Goal: Task Accomplishment & Management: Use online tool/utility

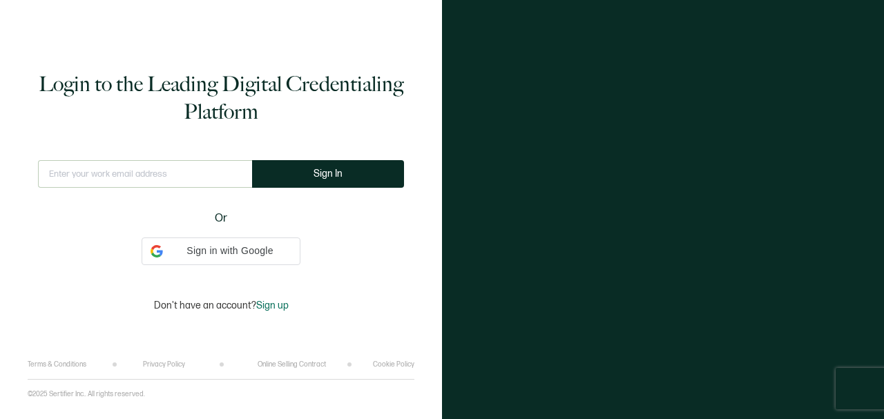
type input "[EMAIL_ADDRESS][DOMAIN_NAME]"
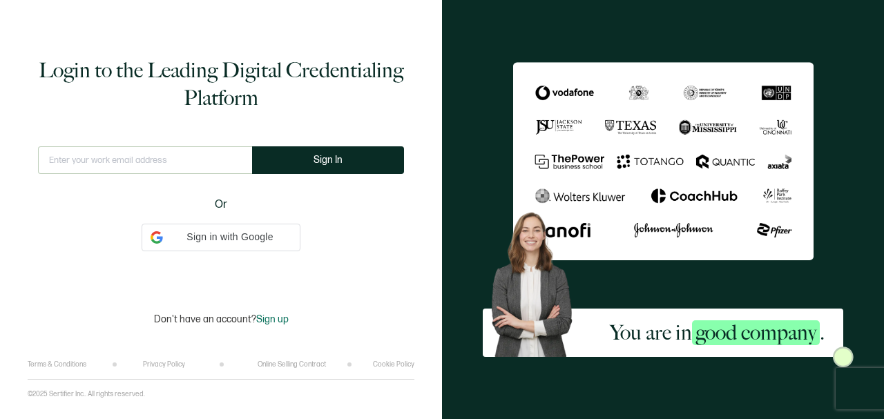
type input "[EMAIL_ADDRESS][DOMAIN_NAME]"
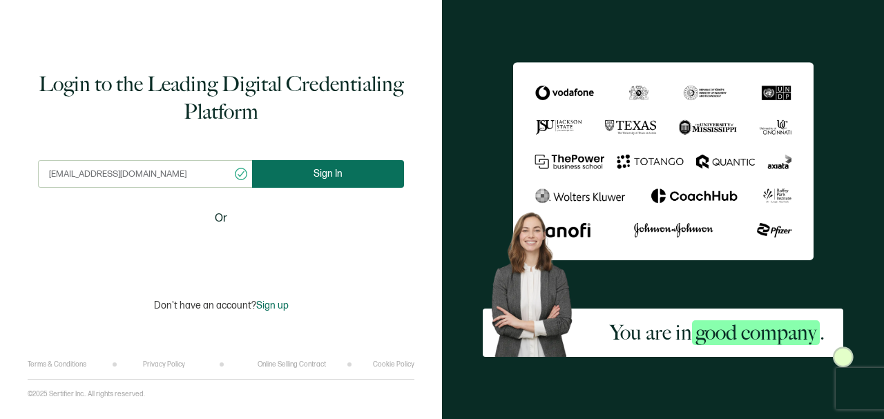
click at [313, 177] on button "Sign In" at bounding box center [328, 174] width 152 height 28
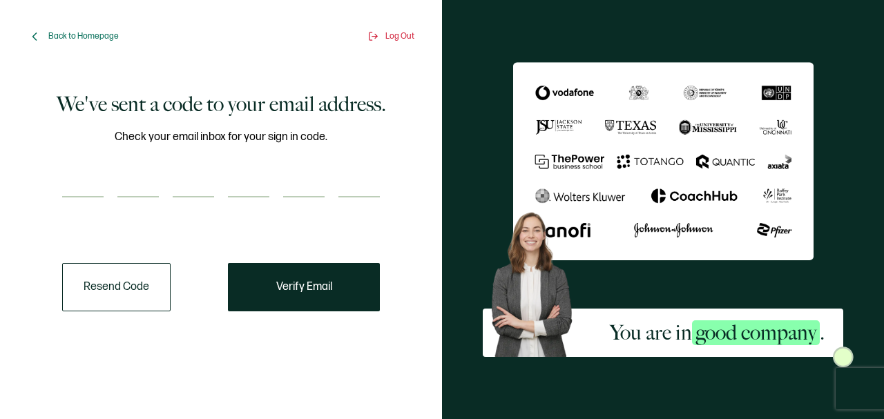
click at [85, 192] on input "number" at bounding box center [82, 184] width 41 height 28
type input "7"
type input "3"
type input "7"
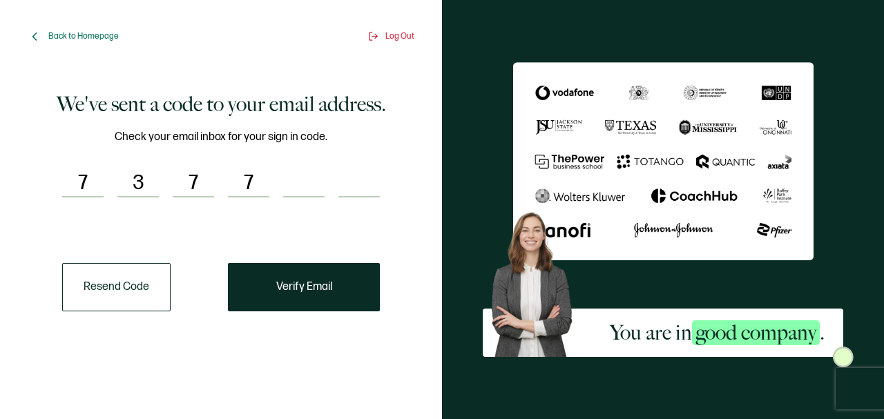
type input "8"
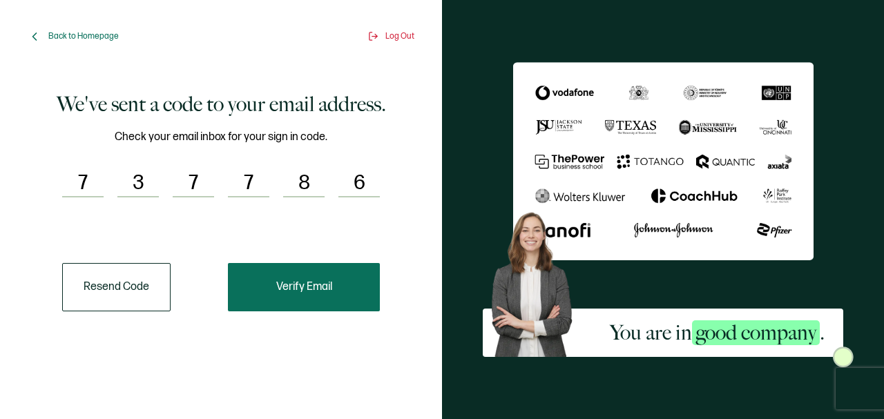
type input "6"
click at [298, 282] on span "Verify Email" at bounding box center [304, 287] width 56 height 11
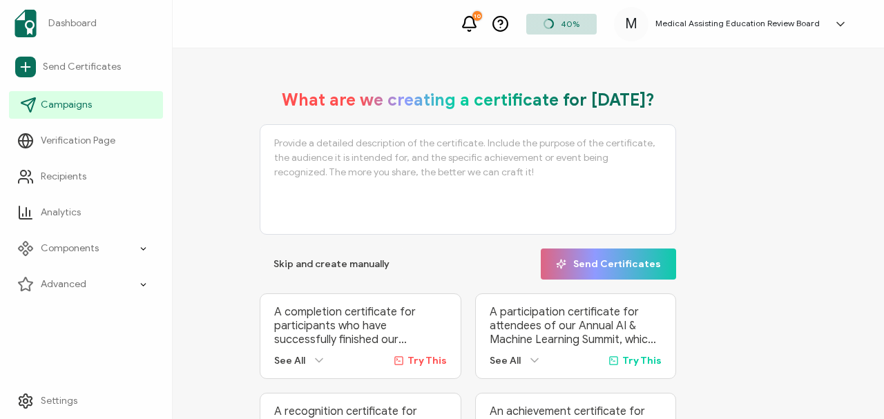
click at [66, 106] on span "Campaigns" at bounding box center [66, 105] width 51 height 14
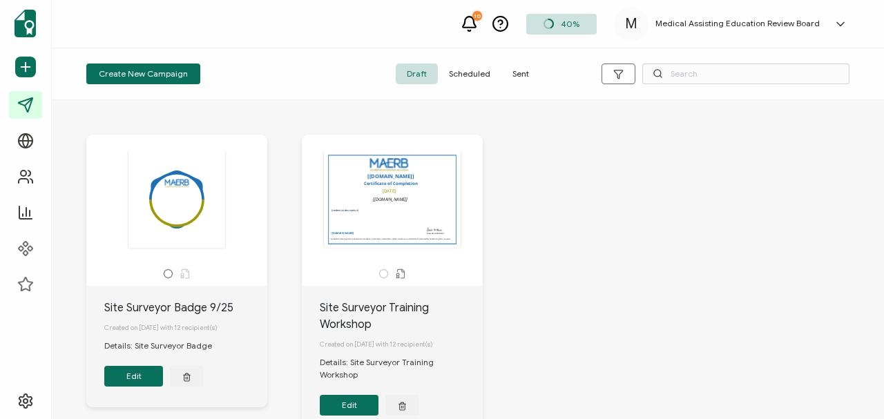
click at [134, 377] on button "Edit" at bounding box center [133, 376] width 59 height 21
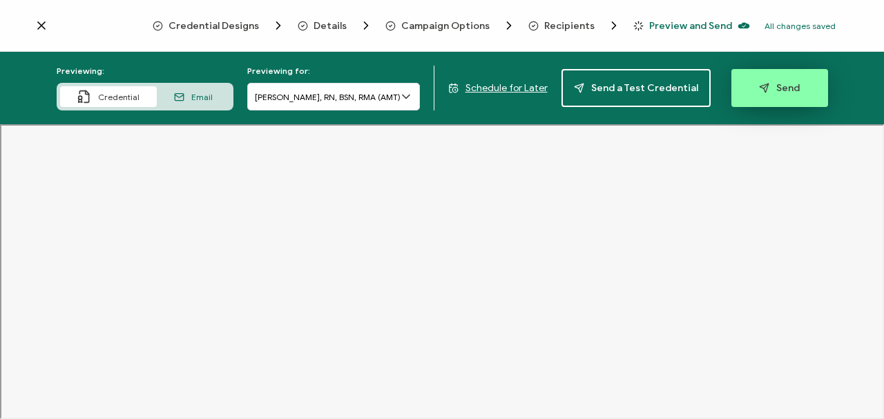
click at [760, 75] on button "Send" at bounding box center [779, 88] width 97 height 38
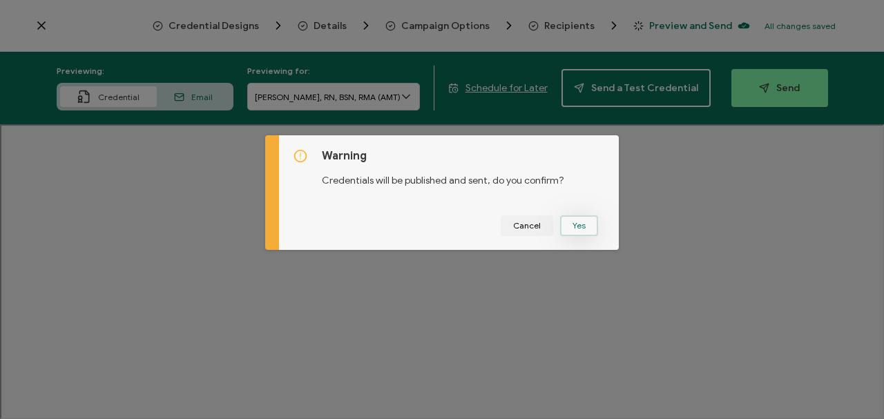
click at [572, 224] on button "Yes" at bounding box center [579, 225] width 38 height 21
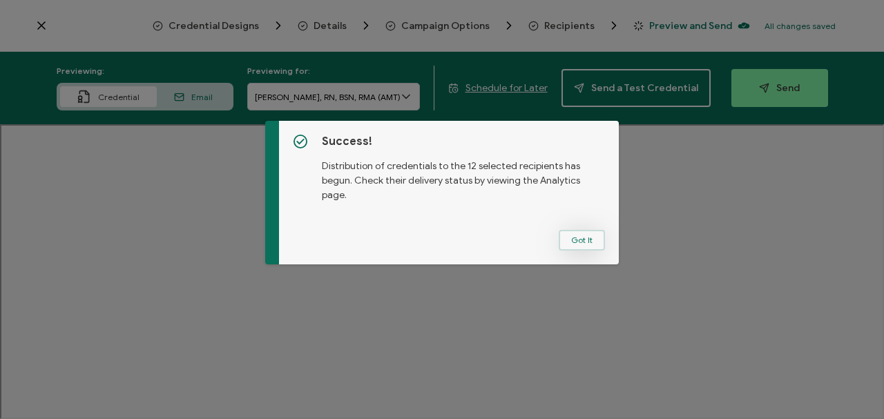
click at [574, 235] on button "Got It" at bounding box center [582, 240] width 46 height 21
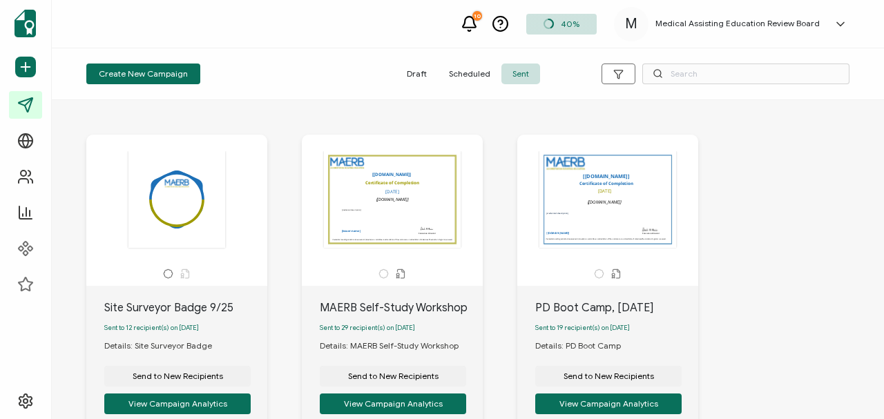
click at [410, 69] on span "Draft" at bounding box center [417, 74] width 42 height 21
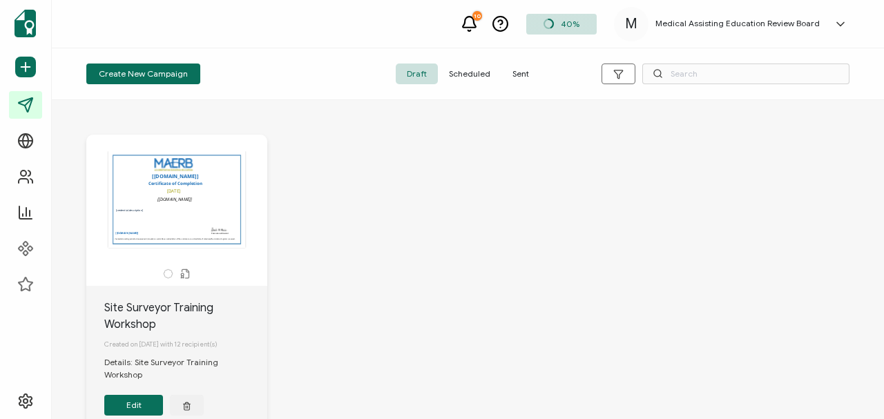
click at [131, 395] on button "Edit" at bounding box center [133, 405] width 59 height 21
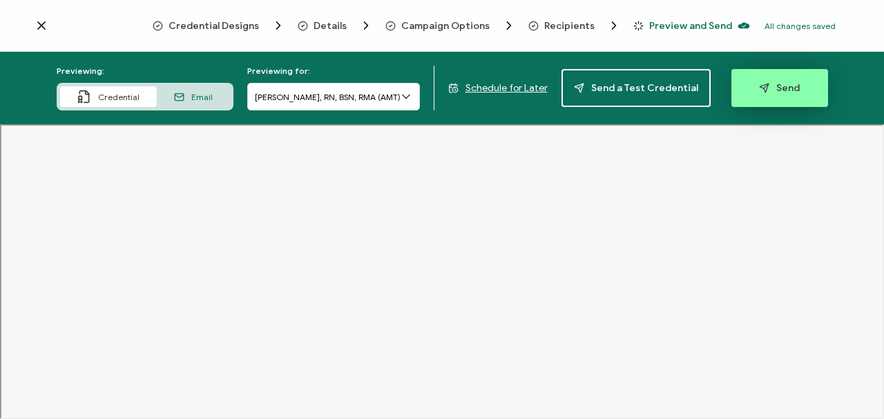
click at [751, 86] on button "Send" at bounding box center [779, 88] width 97 height 38
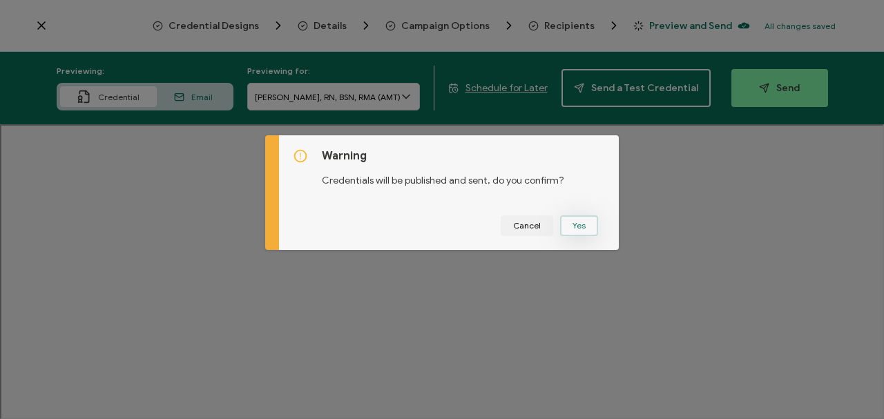
click at [572, 221] on button "Yes" at bounding box center [579, 225] width 38 height 21
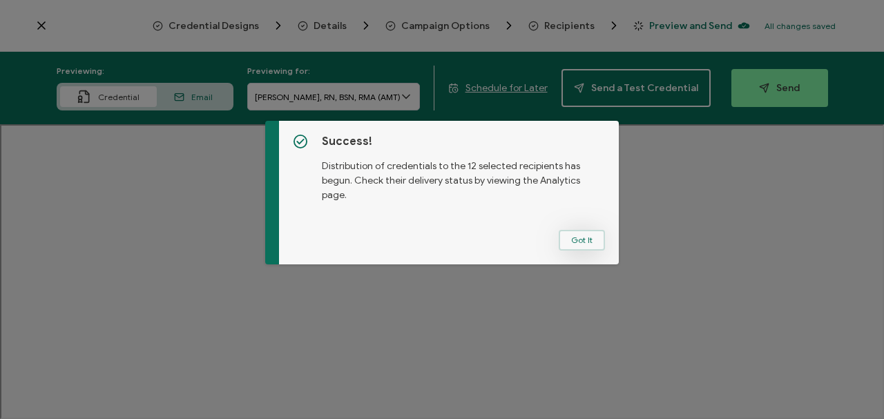
click at [577, 240] on button "Got It" at bounding box center [582, 240] width 46 height 21
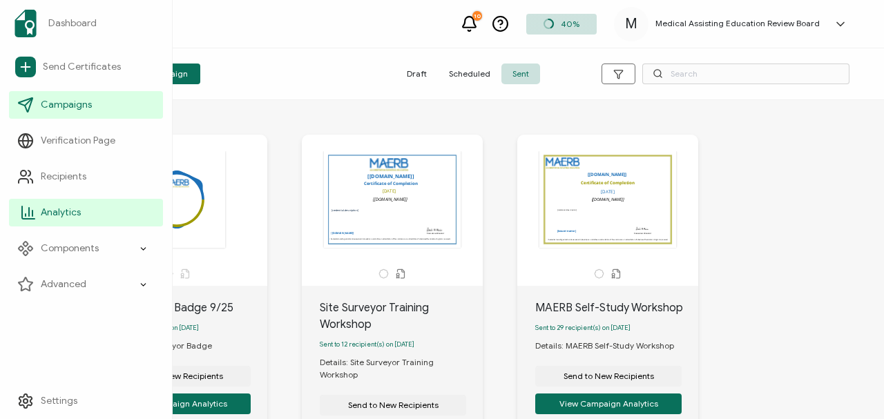
click at [64, 210] on span "Analytics" at bounding box center [61, 213] width 40 height 14
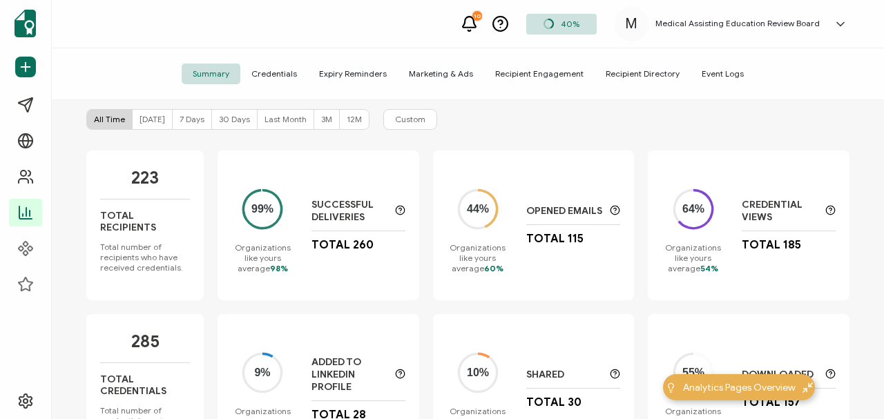
scroll to position [70, 0]
click at [140, 122] on span "[DATE]" at bounding box center [152, 119] width 26 height 10
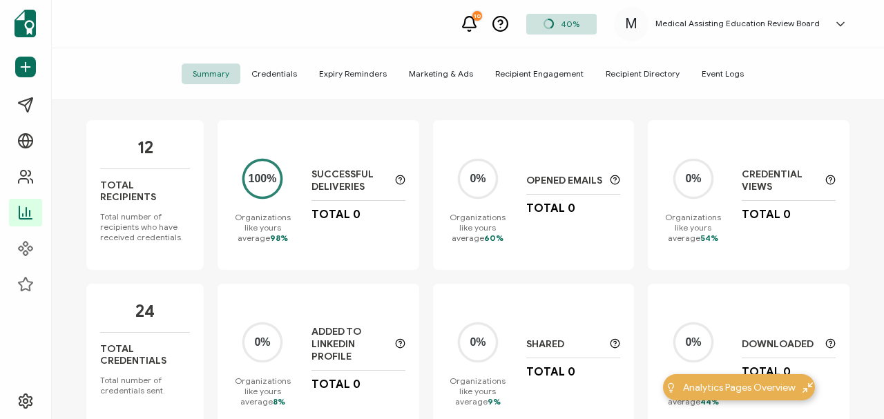
scroll to position [97, 0]
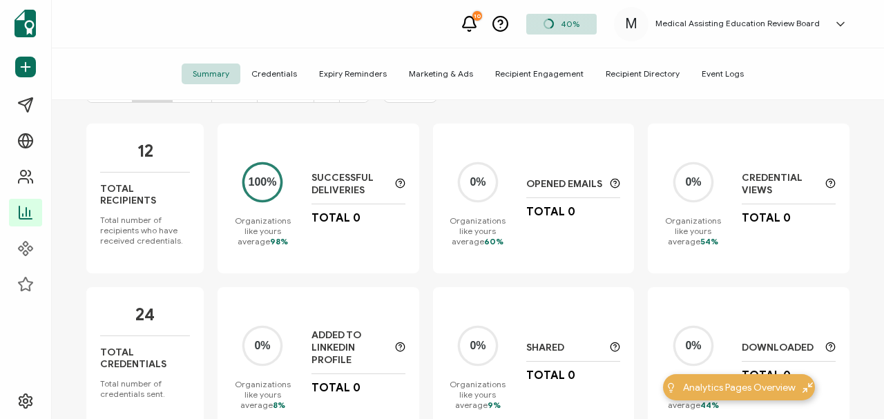
click at [275, 72] on span "Credentials" at bounding box center [274, 74] width 68 height 21
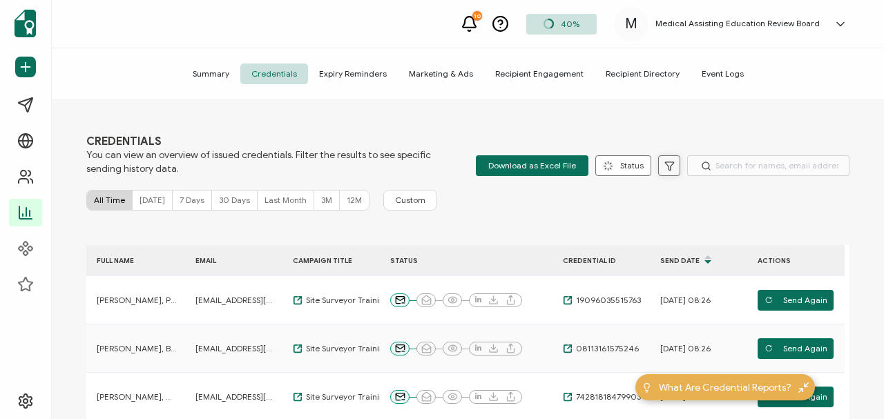
click at [665, 164] on icon at bounding box center [669, 166] width 10 height 10
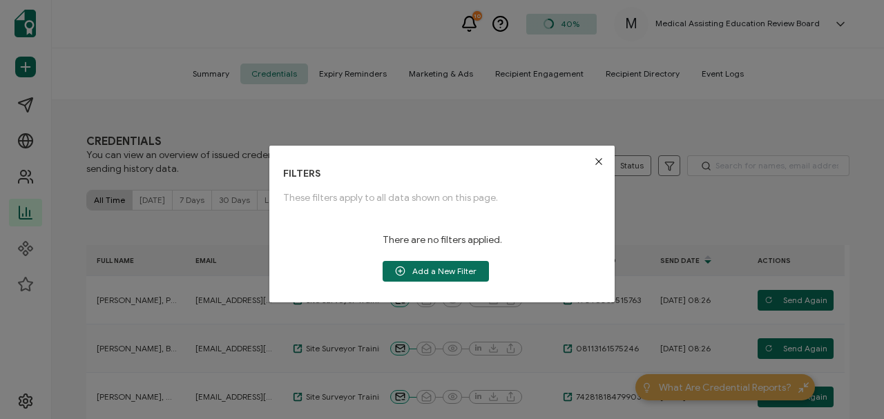
click at [594, 161] on icon "Close" at bounding box center [598, 161] width 11 height 11
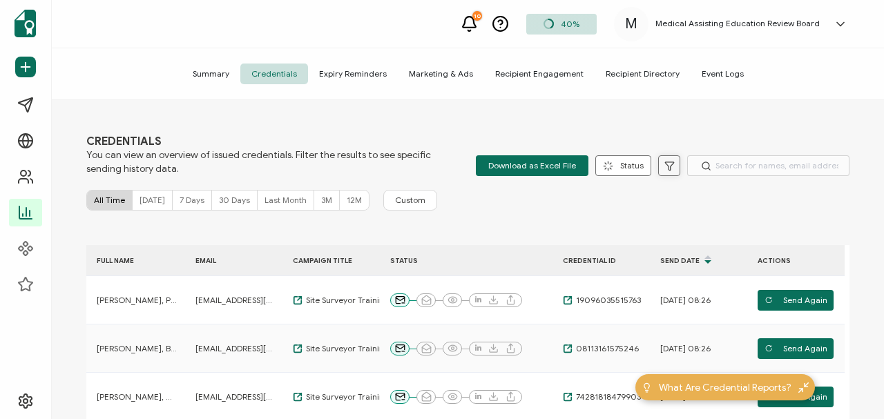
click at [658, 165] on button at bounding box center [669, 165] width 22 height 21
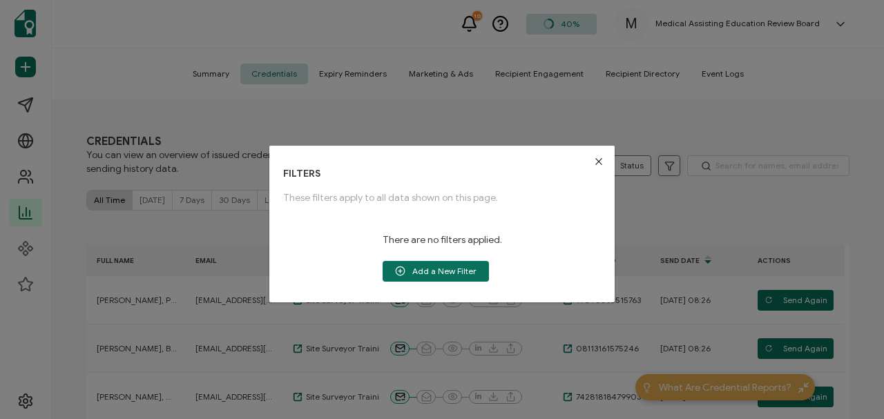
click at [658, 165] on div "FILTERS These filters apply to all data shown on this page. There are no filter…" at bounding box center [442, 209] width 884 height 419
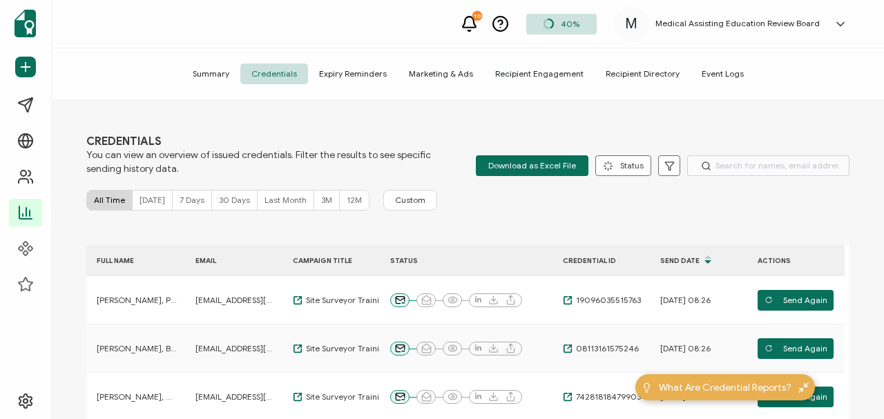
click at [670, 213] on div "CREDENTIALS You can view an overview of issued credentials. Filter the results …" at bounding box center [468, 261] width 832 height 322
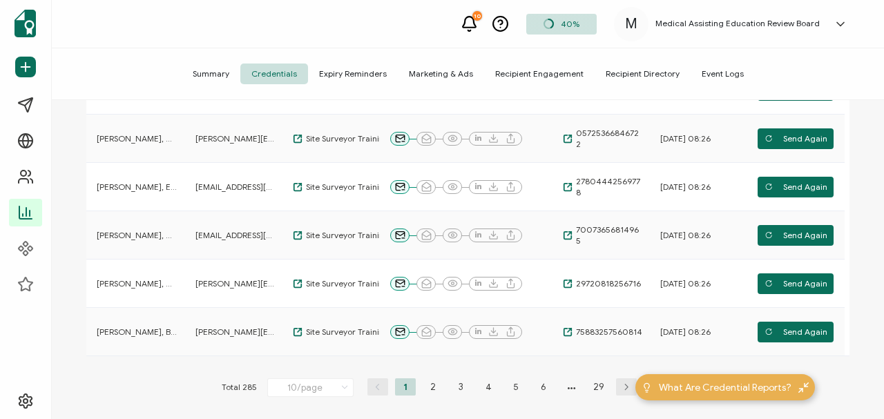
scroll to position [433, 0]
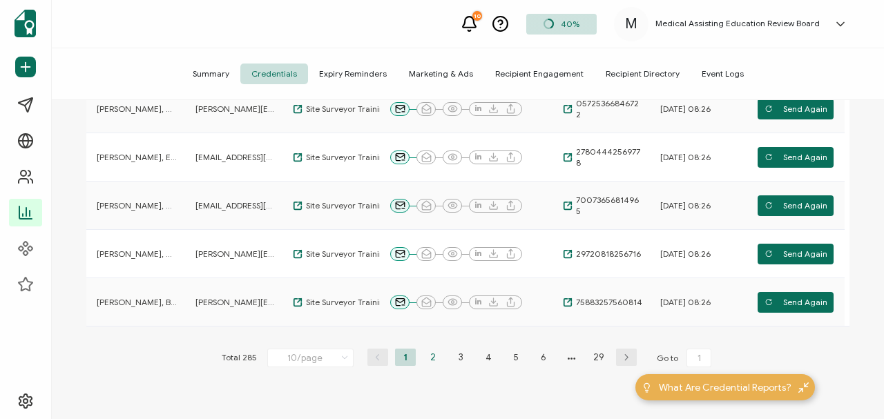
click at [430, 358] on li "2" at bounding box center [433, 357] width 21 height 17
type input "2"
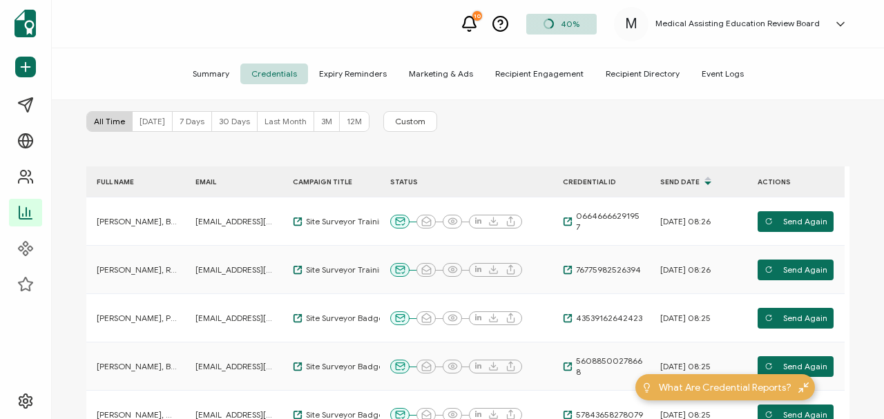
scroll to position [0, 0]
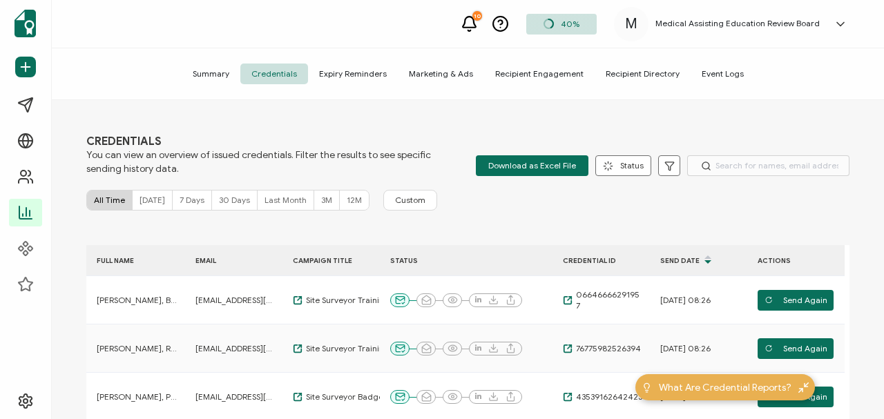
click at [709, 72] on span "Event Logs" at bounding box center [722, 74] width 64 height 21
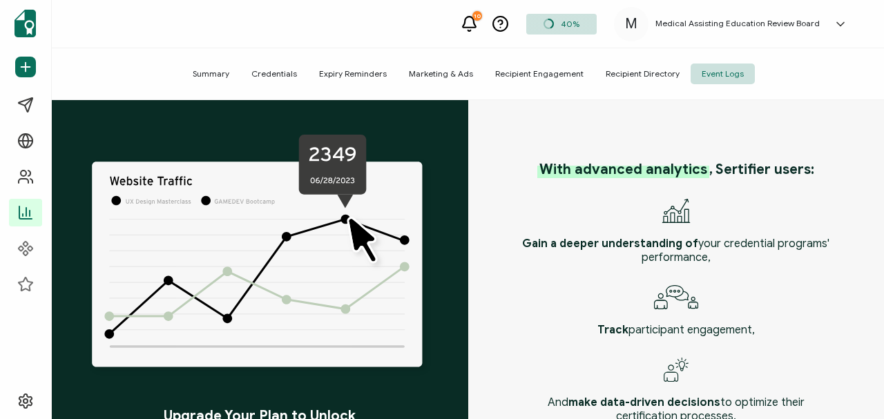
click at [620, 75] on span "Recipient Directory" at bounding box center [642, 74] width 96 height 21
click at [358, 74] on span "Expiry Reminders" at bounding box center [353, 74] width 90 height 21
click at [269, 72] on span "Credentials" at bounding box center [274, 74] width 68 height 21
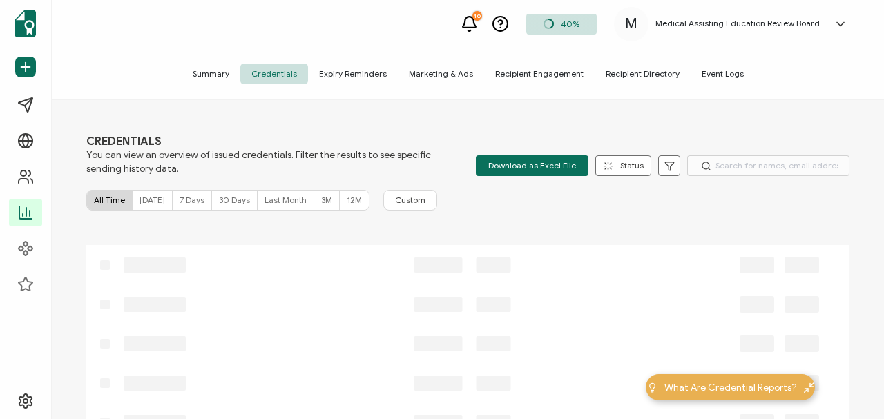
click at [269, 72] on span "Credentials" at bounding box center [274, 74] width 68 height 21
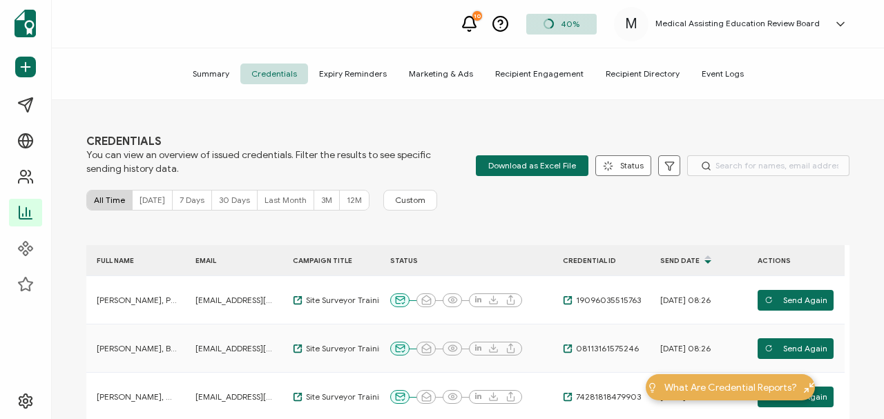
click at [518, 215] on div "CREDENTIALS You can view an overview of issued credentials. Filter the results …" at bounding box center [468, 261] width 832 height 322
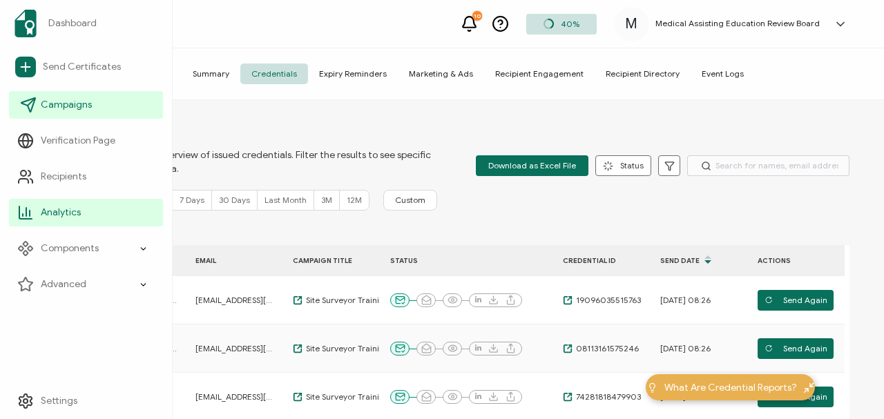
click at [57, 105] on span "Campaigns" at bounding box center [66, 105] width 51 height 14
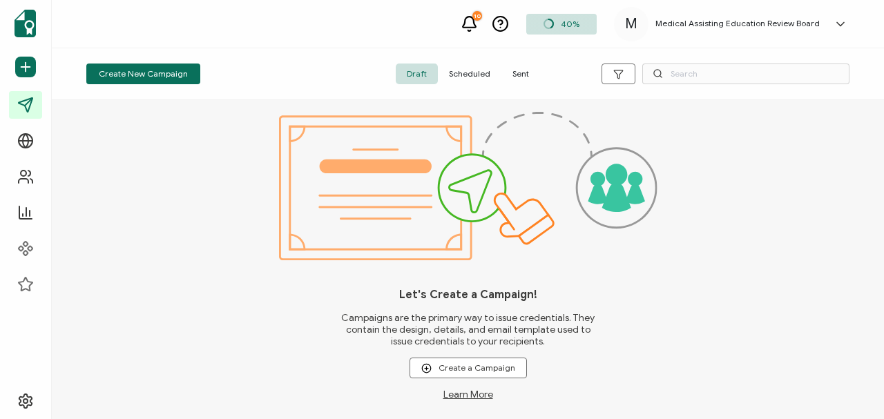
click at [518, 76] on span "Sent" at bounding box center [520, 74] width 39 height 21
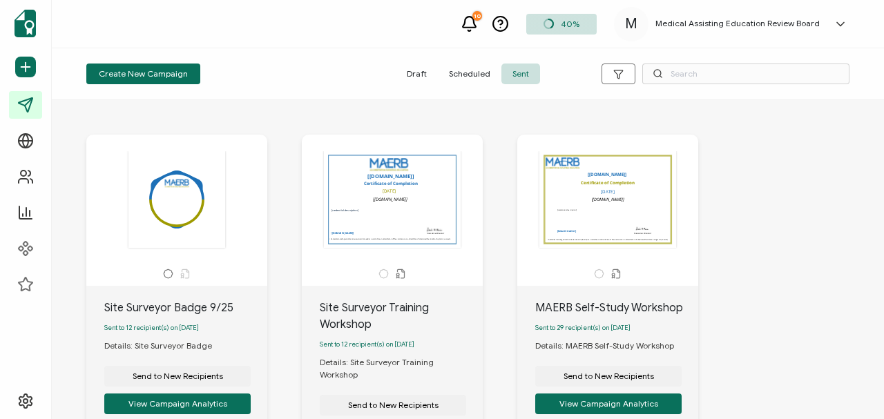
click at [409, 213] on div "Automatically inserts the name of your institution as provided in the issuer de…" at bounding box center [392, 199] width 145 height 97
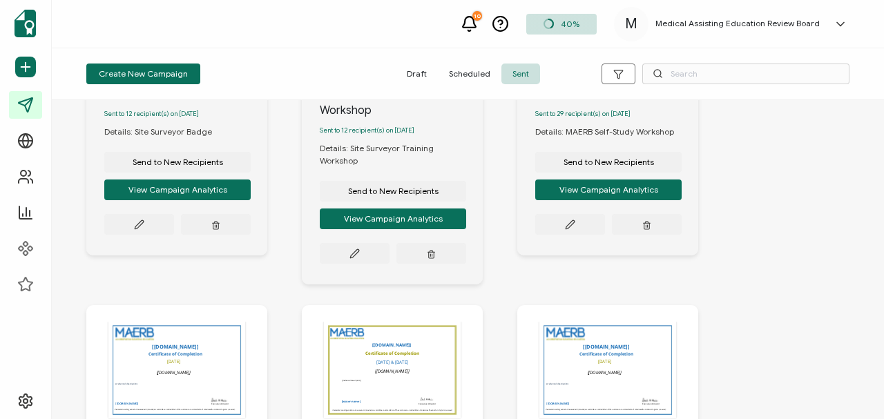
scroll to position [221, 0]
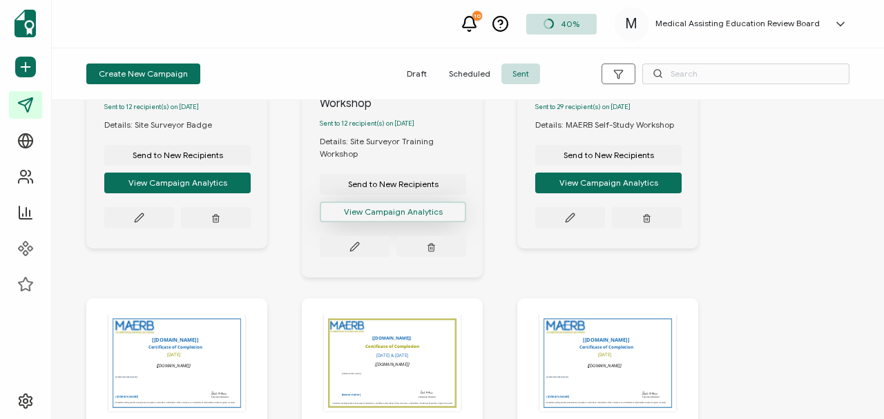
click at [384, 202] on button "View Campaign Analytics" at bounding box center [393, 212] width 146 height 21
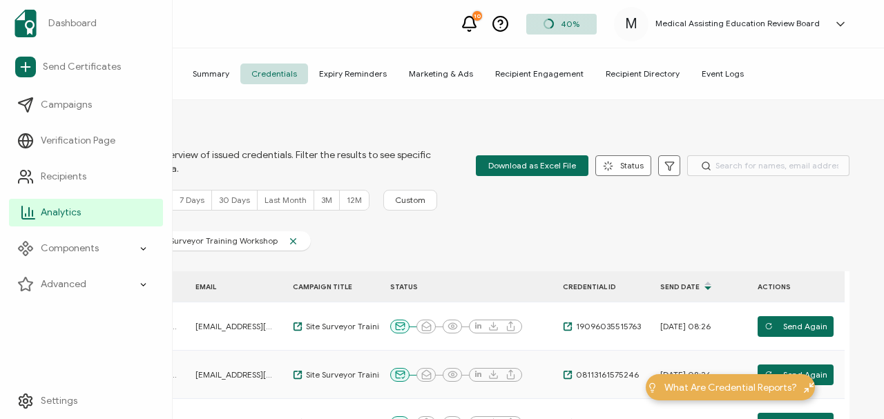
click at [59, 213] on span "Analytics" at bounding box center [61, 213] width 40 height 14
click at [58, 211] on span "Analytics" at bounding box center [61, 213] width 40 height 14
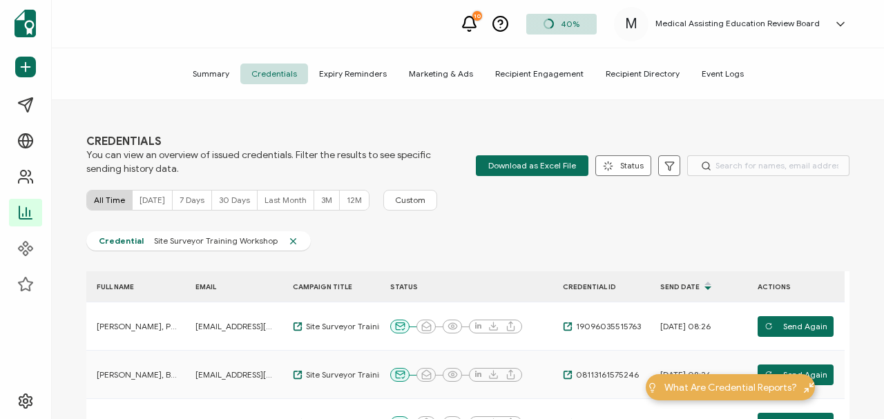
click at [217, 65] on span "Summary" at bounding box center [211, 74] width 59 height 21
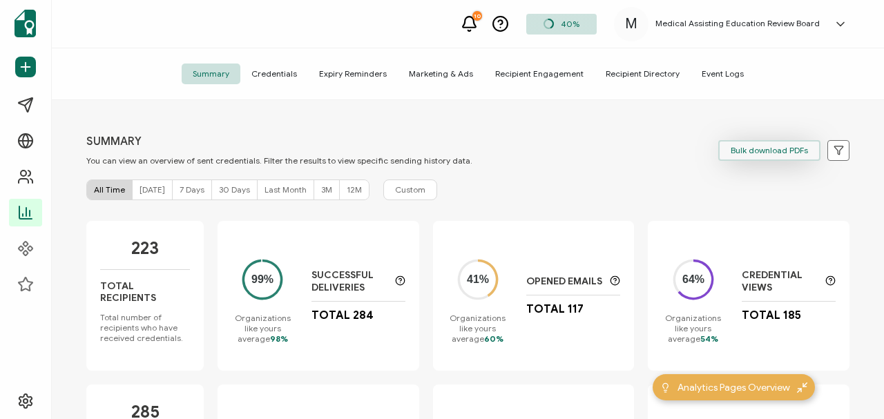
click at [746, 152] on span "Bulk download PDFs" at bounding box center [768, 150] width 77 height 8
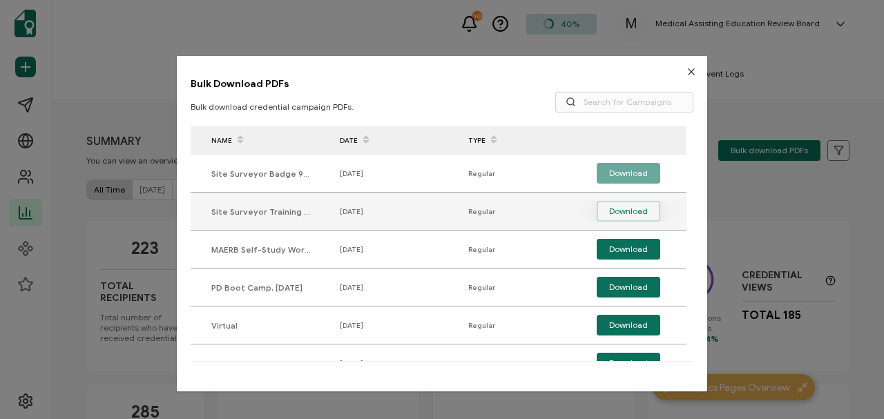
click at [617, 209] on span "Download" at bounding box center [628, 211] width 39 height 21
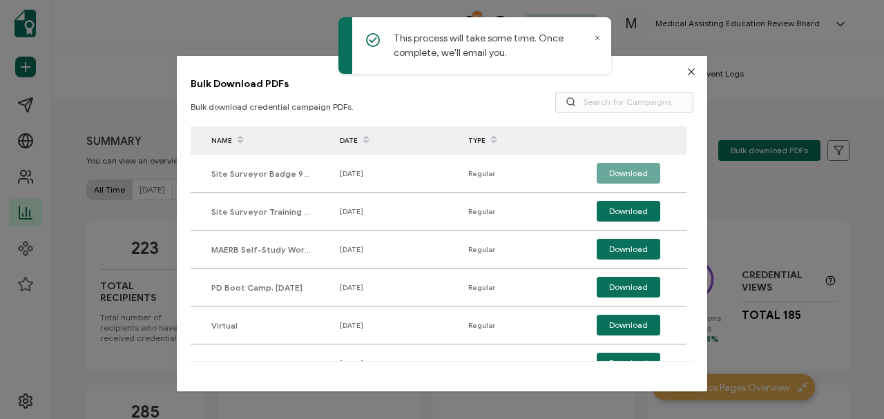
click at [595, 36] on icon at bounding box center [597, 38] width 7 height 7
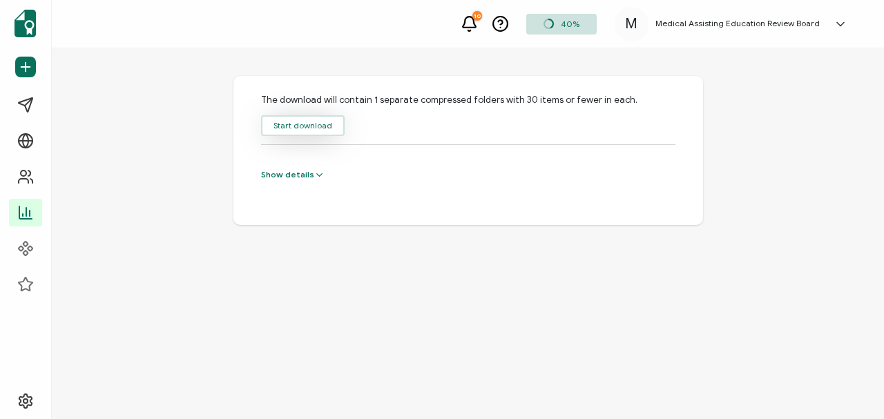
click at [293, 124] on button "Start download" at bounding box center [303, 125] width 84 height 21
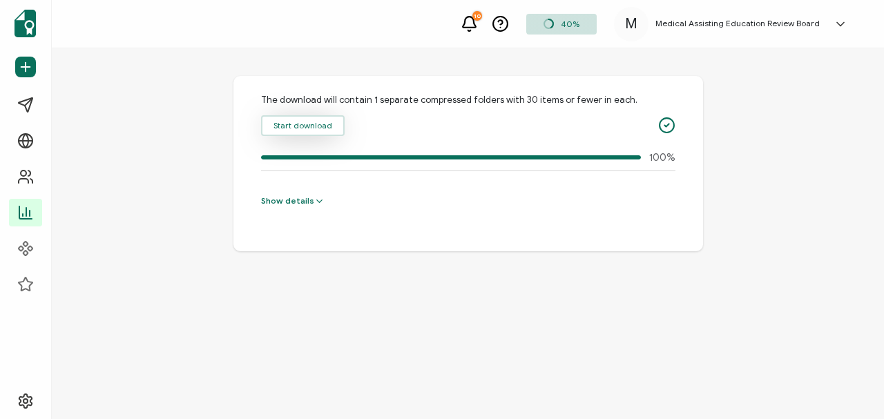
click at [293, 126] on button "Start download" at bounding box center [303, 125] width 84 height 21
